Goal: Task Accomplishment & Management: Use online tool/utility

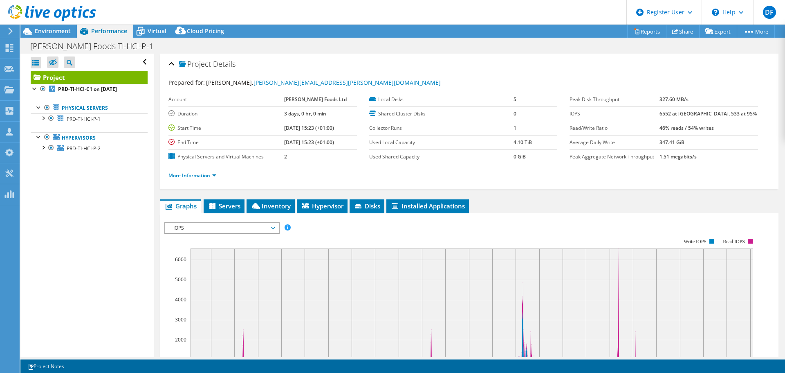
select select "USD"
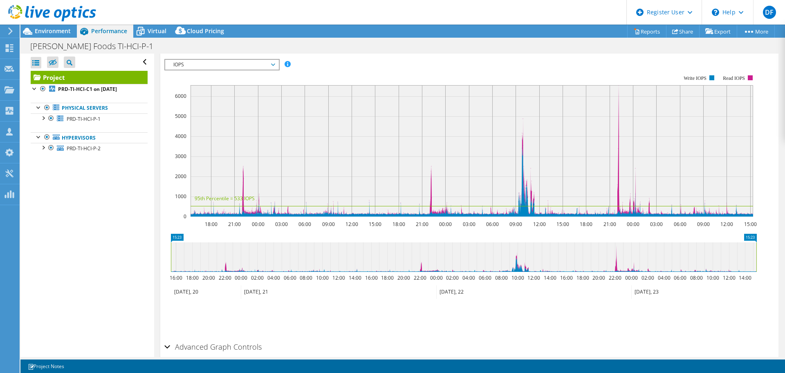
scroll to position [164, 0]
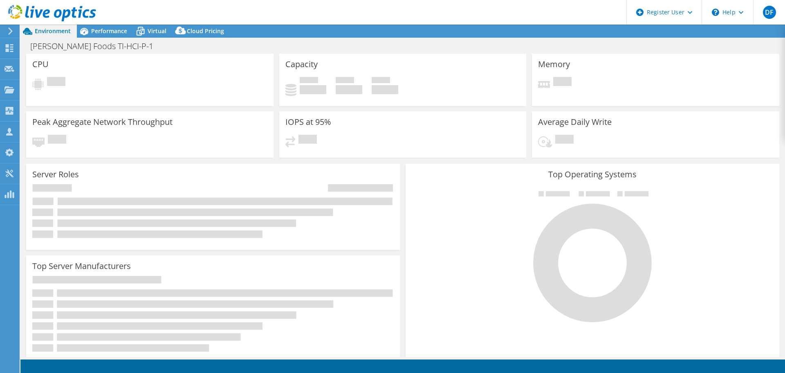
select select "USD"
